Goal: Information Seeking & Learning: Find specific fact

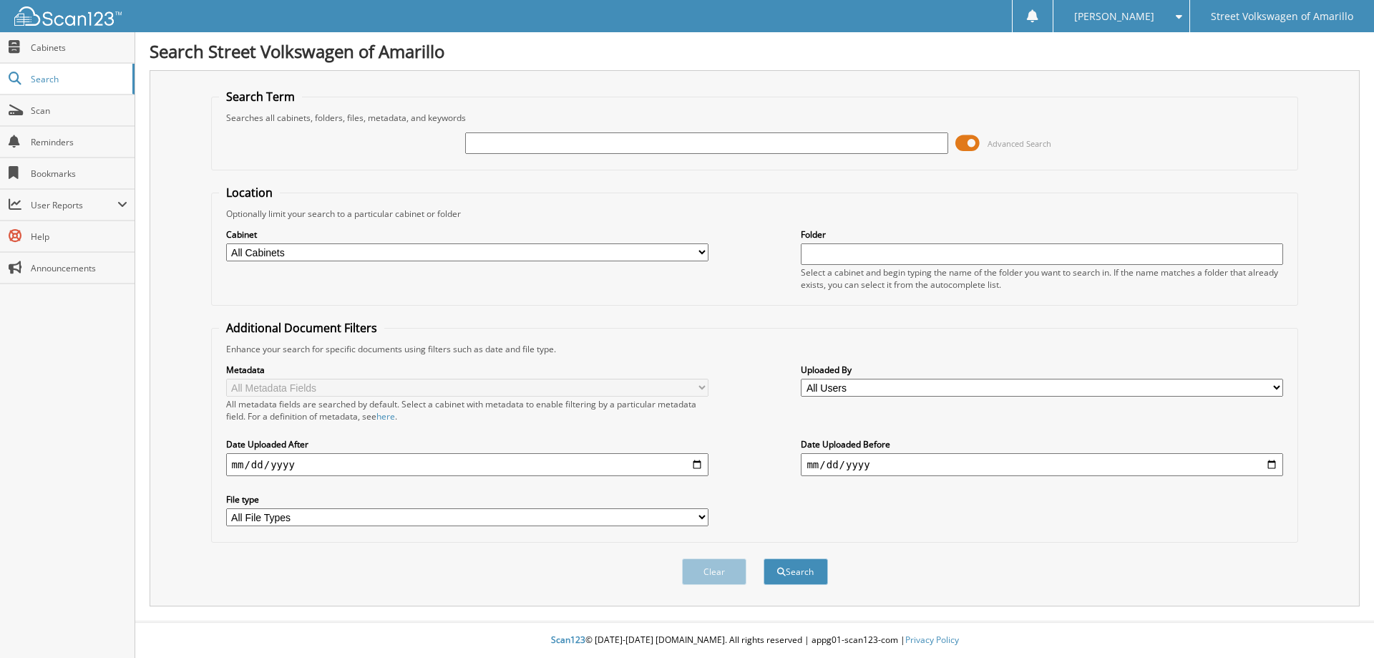
click at [523, 142] on input "text" at bounding box center [706, 142] width 482 height 21
type input "n6c1489"
click at [764, 558] on button "Search" at bounding box center [796, 571] width 64 height 26
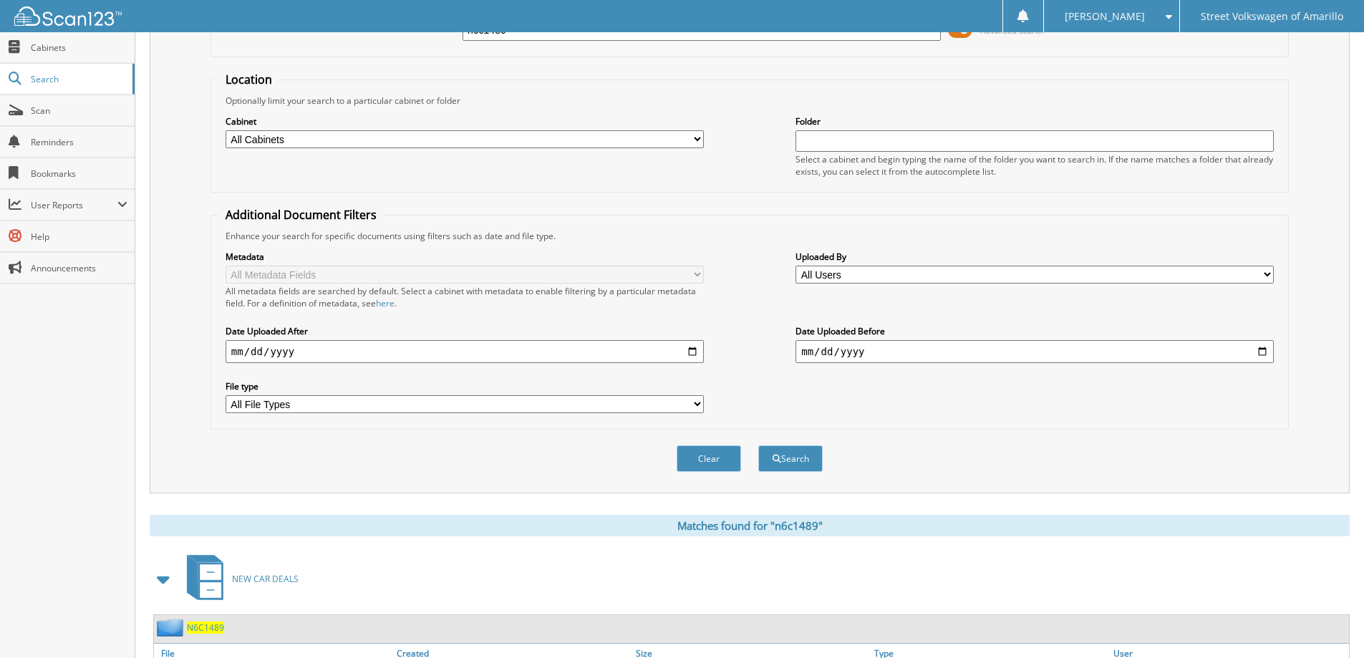
scroll to position [286, 0]
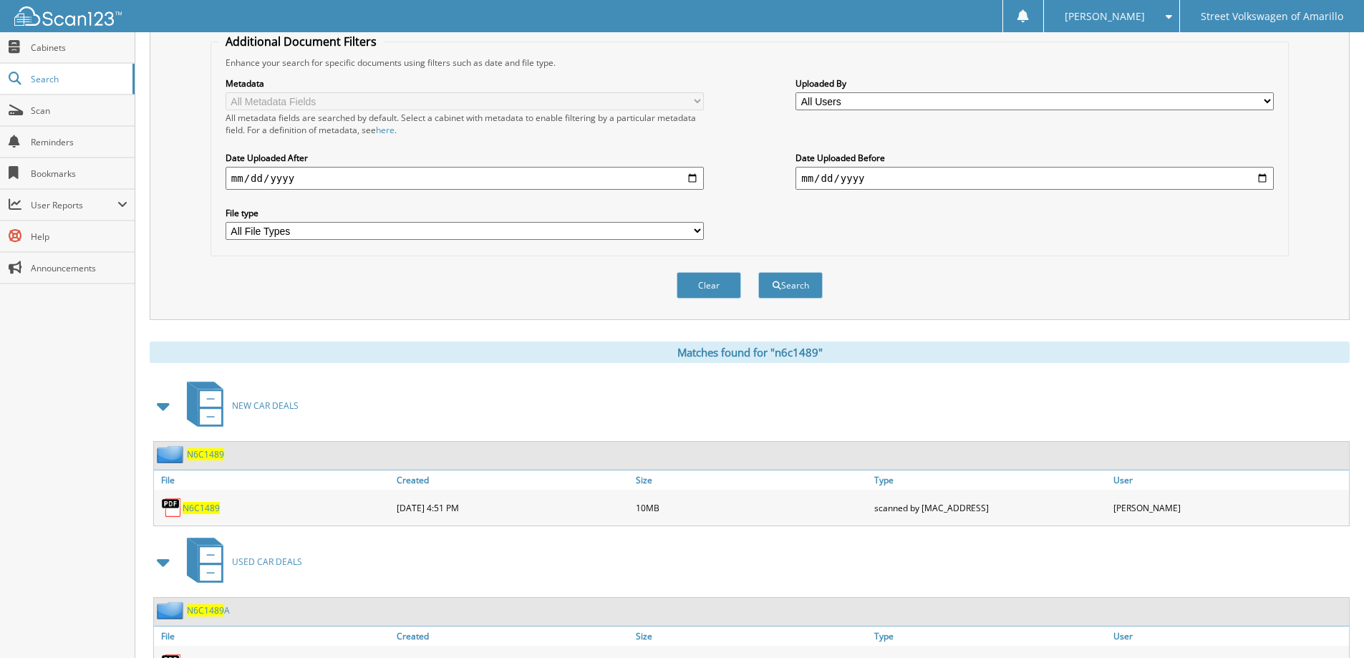
click at [200, 510] on span "N6C1489" at bounding box center [201, 508] width 37 height 12
